Goal: Transaction & Acquisition: Obtain resource

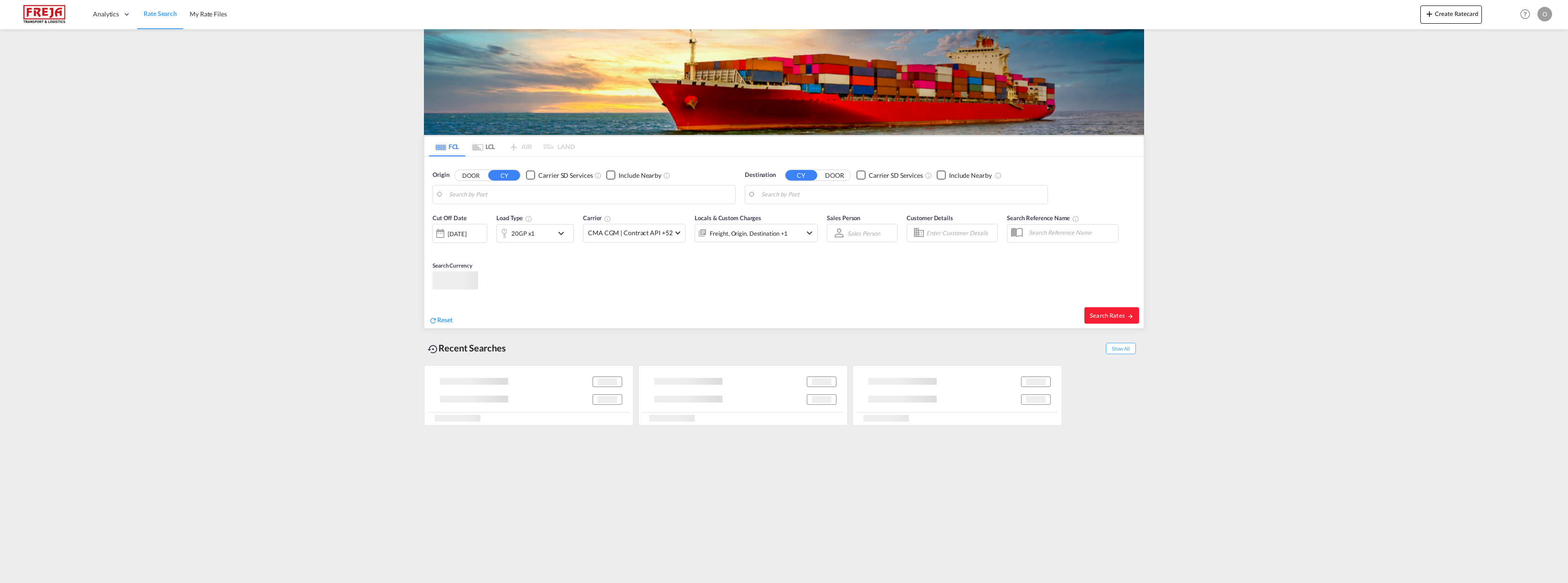
type input "[GEOGRAPHIC_DATA], NOSVG"
type input "Poti, GEPTI"
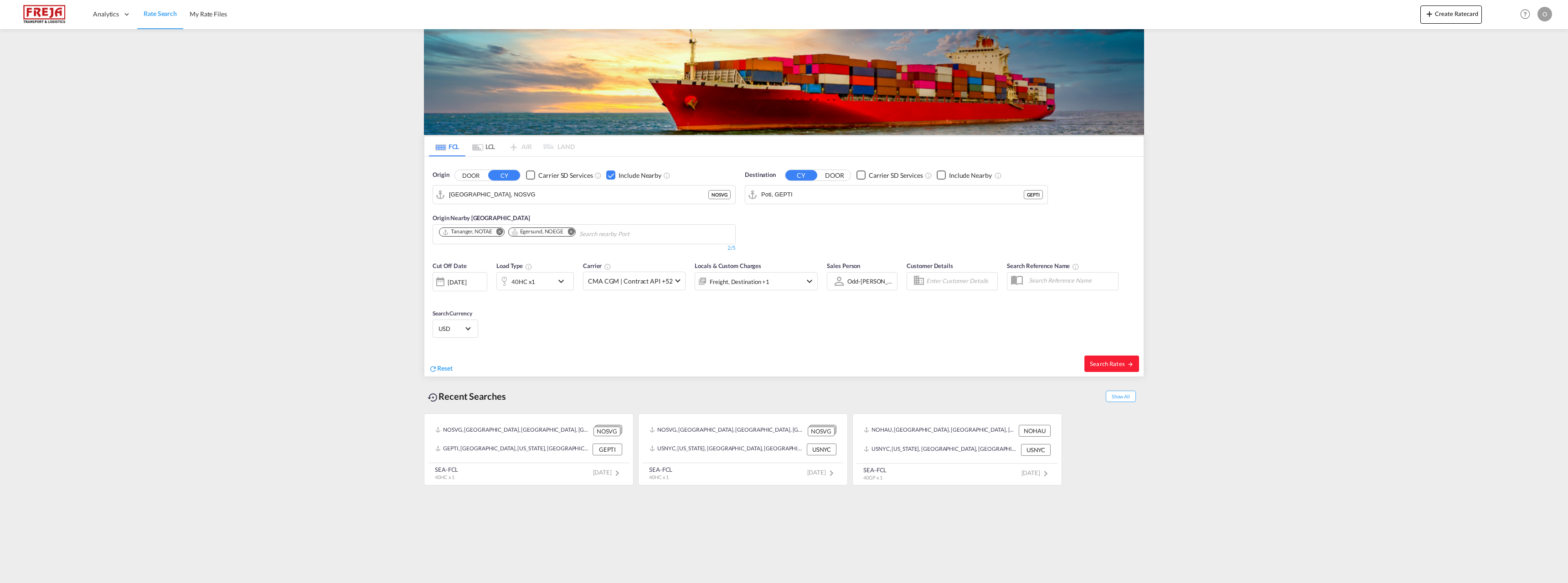
click at [613, 172] on div "Checkbox No Ink" at bounding box center [610, 174] width 9 height 9
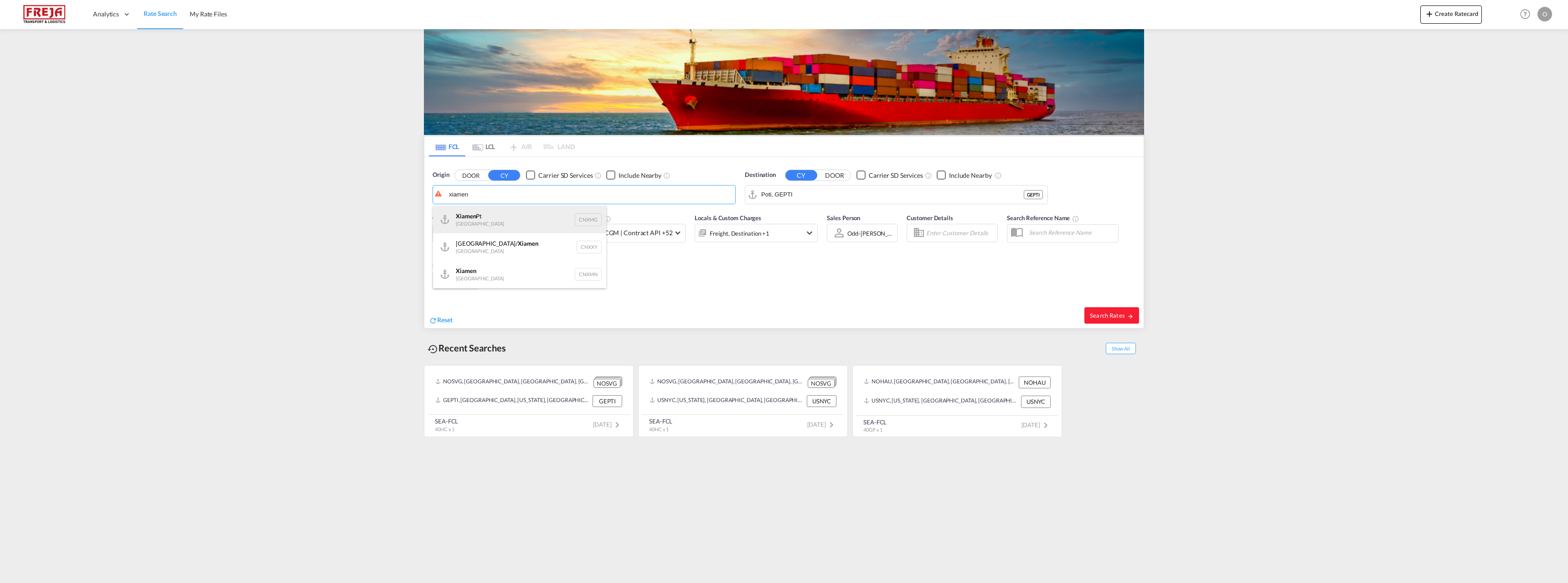
click at [458, 215] on div "Xiamen Pt China CNXMG" at bounding box center [520, 219] width 173 height 27
type input "Xiamen Pt, CNXMG"
click at [817, 215] on div "[GEOGRAPHIC_DATA] [GEOGRAPHIC_DATA] NOSVG" at bounding box center [831, 219] width 173 height 27
type input "[GEOGRAPHIC_DATA], NOSVG"
click at [938, 174] on div "Checkbox No Ink" at bounding box center [941, 174] width 9 height 9
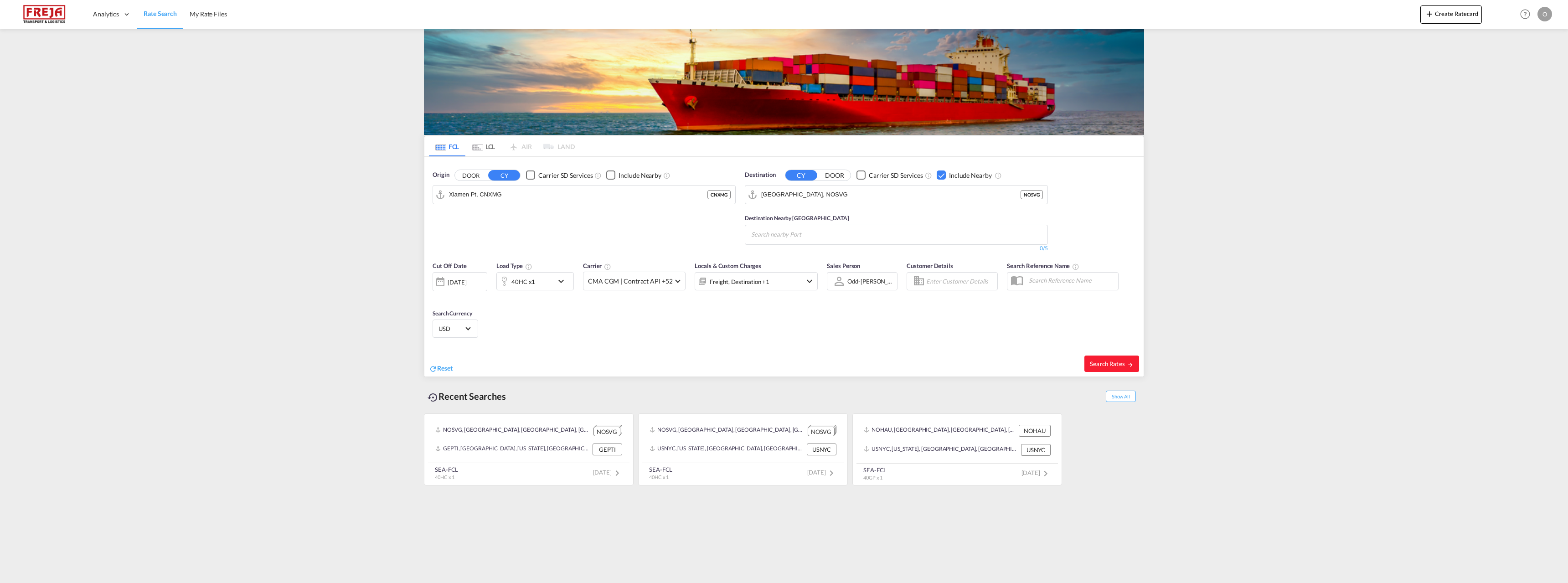
click at [767, 234] on input "Search nearby Port" at bounding box center [794, 234] width 86 height 15
type input "tanang"
click at [788, 250] on div "Tananger [GEOGRAPHIC_DATA] NOTAE" at bounding box center [822, 254] width 173 height 24
click at [451, 280] on div "[DATE]" at bounding box center [457, 282] width 19 height 8
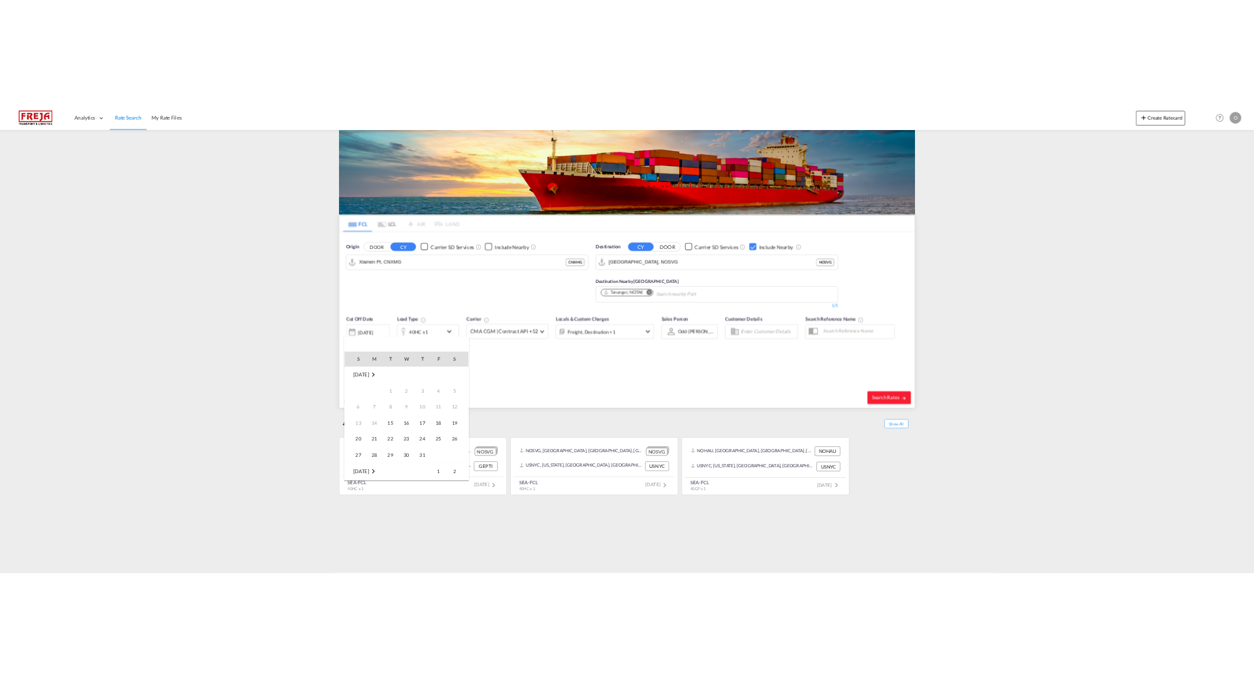
scroll to position [519, 0]
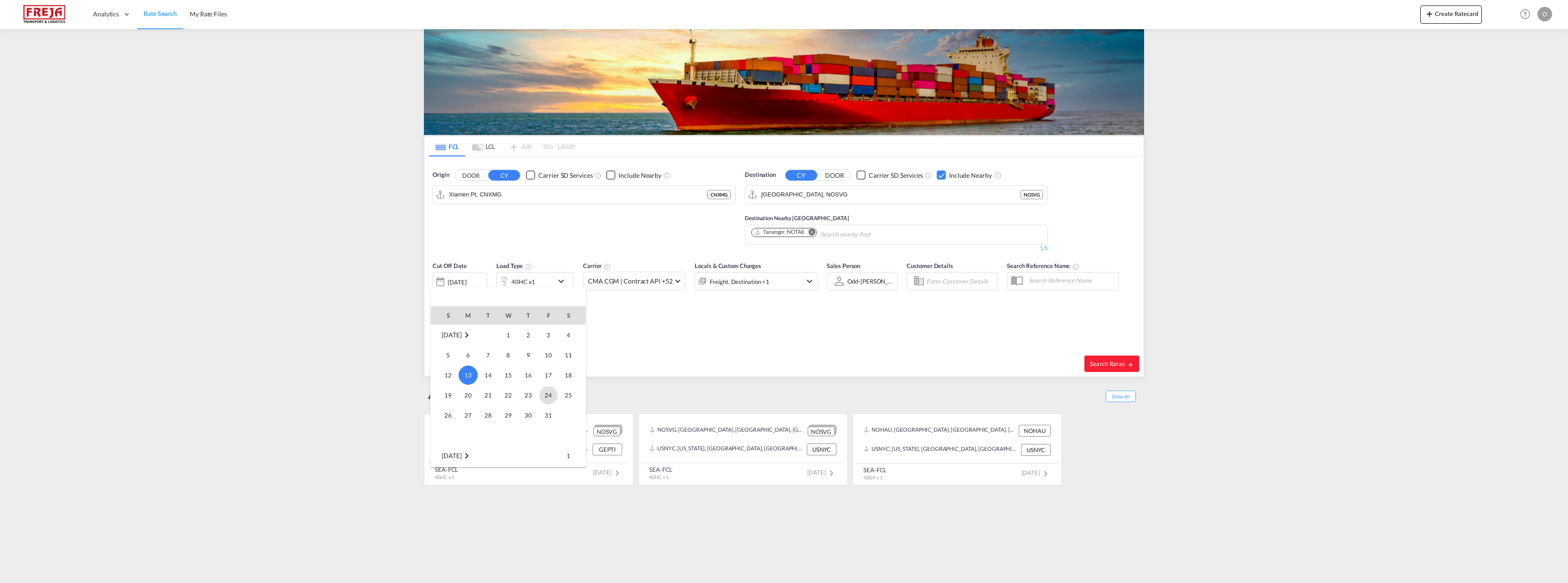
click at [552, 395] on span "24" at bounding box center [548, 395] width 18 height 18
click at [566, 281] on md-icon "icon-chevron-down" at bounding box center [563, 281] width 15 height 11
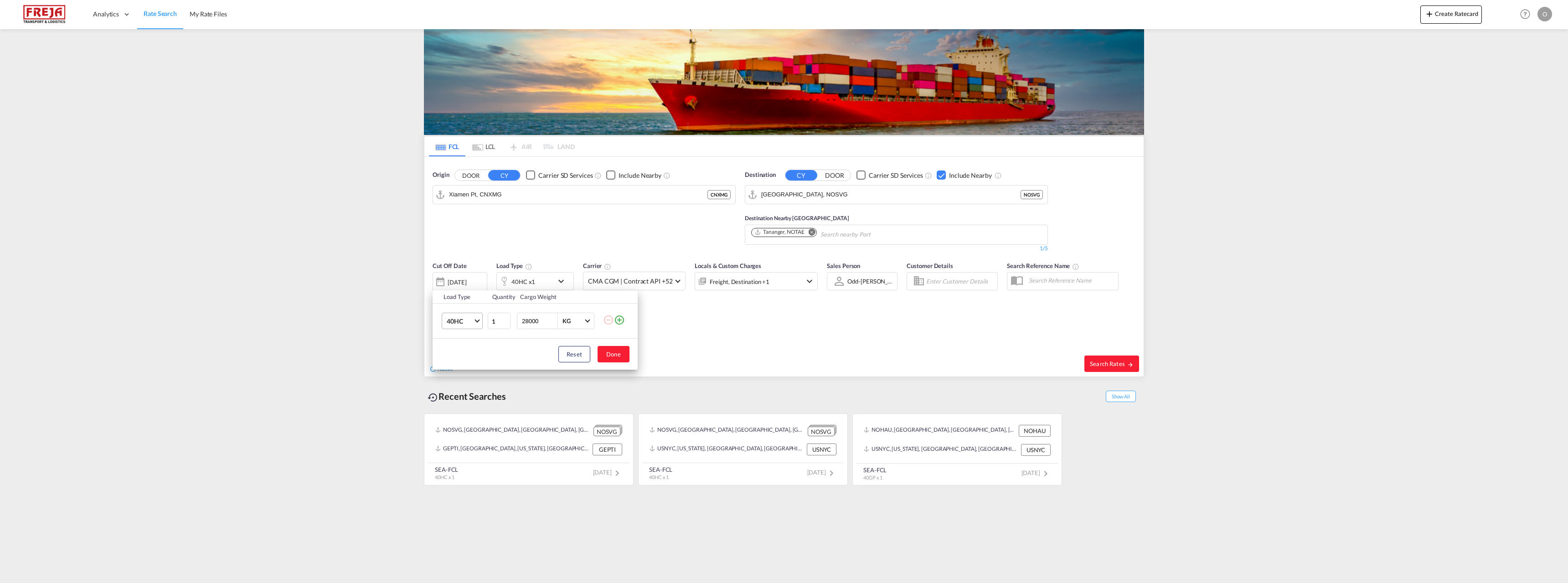
click at [478, 320] on span "Choose: \a40HC" at bounding box center [476, 319] width 5 height 5
click at [463, 276] on md-option "20GP" at bounding box center [470, 277] width 62 height 22
drag, startPoint x: 543, startPoint y: 322, endPoint x: 520, endPoint y: 320, distance: 23.1
click at [520, 320] on div "28000 KG KG" at bounding box center [555, 321] width 77 height 17
type input "15000"
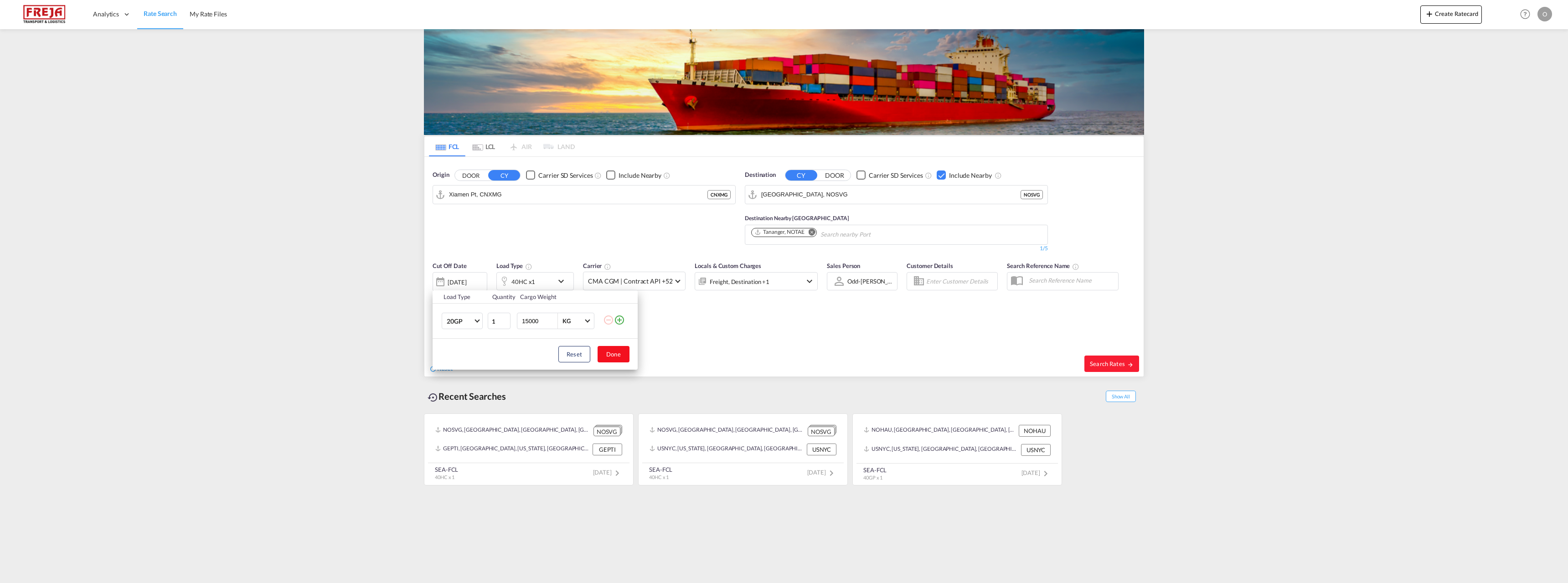
click at [621, 354] on button "Done" at bounding box center [614, 354] width 32 height 17
click at [1103, 364] on span "Search Rates" at bounding box center [1111, 363] width 44 height 7
type input "CNXMG to NOSVG / [DATE]"
